Goal: Check status: Check status

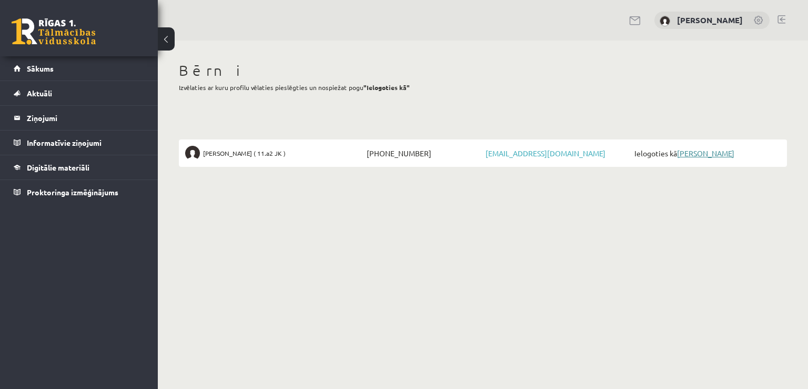
click at [714, 150] on link "[PERSON_NAME]" at bounding box center [705, 152] width 57 height 9
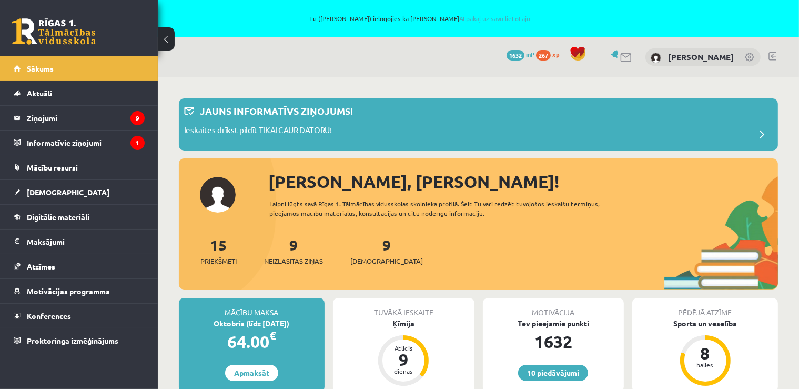
click at [697, 63] on div "[PERSON_NAME]" at bounding box center [703, 57] width 115 height 18
click at [697, 58] on link "[PERSON_NAME]" at bounding box center [701, 57] width 66 height 11
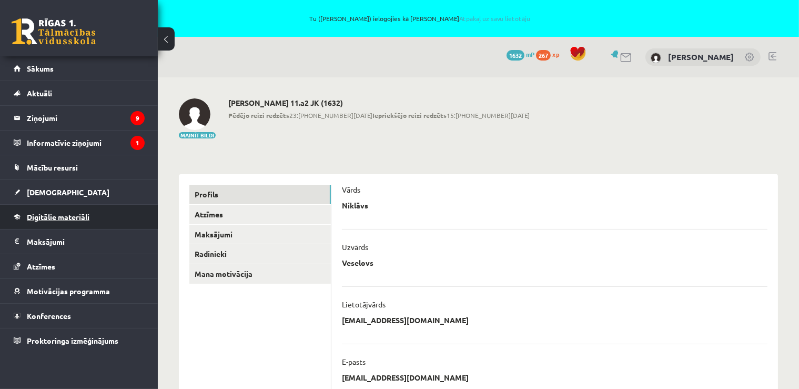
click at [55, 216] on span "Digitālie materiāli" at bounding box center [58, 216] width 63 height 9
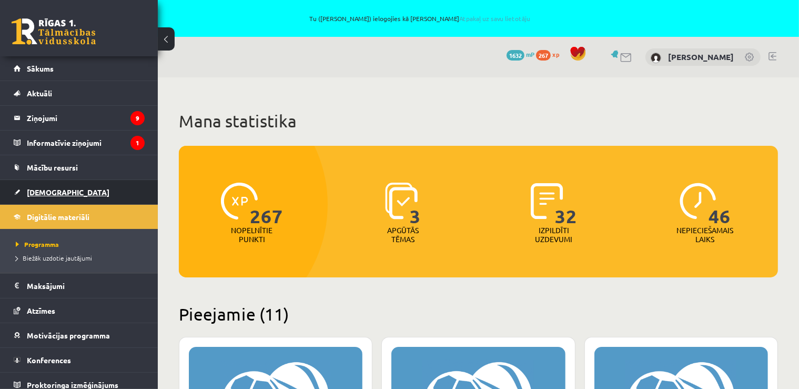
click at [42, 191] on span "[DEMOGRAPHIC_DATA]" at bounding box center [68, 191] width 83 height 9
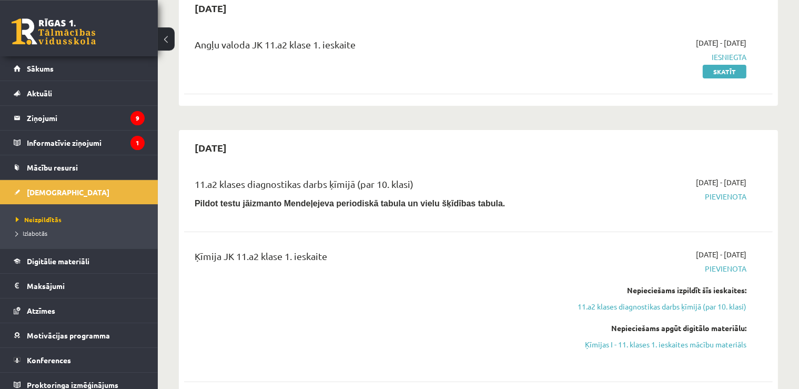
scroll to position [55, 0]
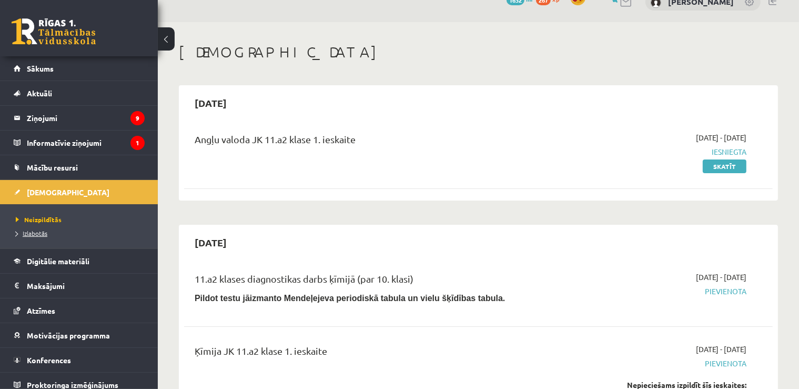
click at [44, 233] on span "Izlabotās" at bounding box center [32, 233] width 32 height 8
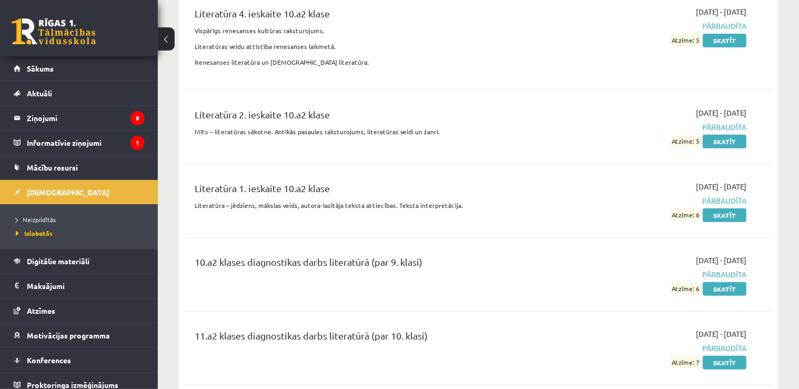
scroll to position [4445, 0]
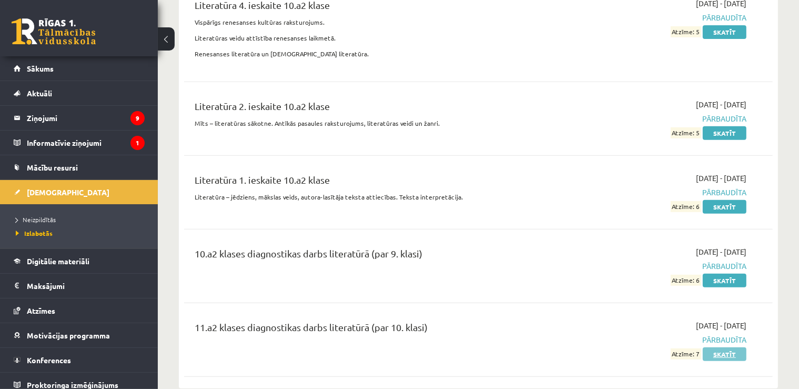
click at [731, 347] on link "Skatīt" at bounding box center [725, 354] width 44 height 14
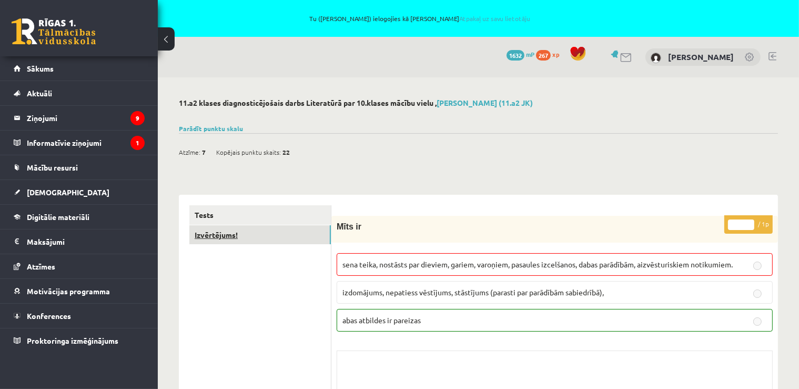
click at [222, 237] on link "Izvērtējums!" at bounding box center [260, 234] width 142 height 19
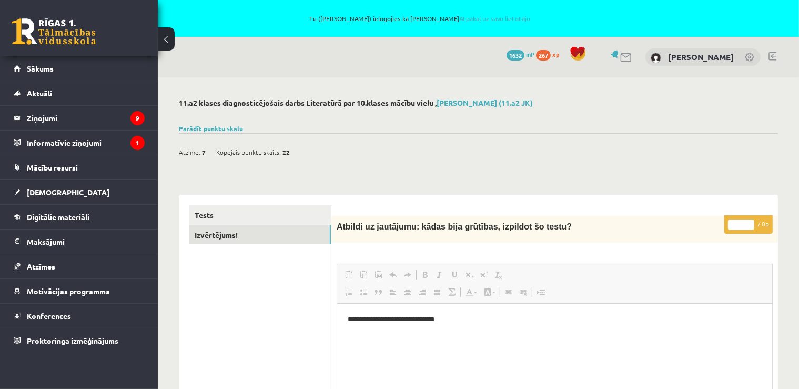
click at [773, 56] on link at bounding box center [773, 56] width 8 height 8
